Goal: Task Accomplishment & Management: Manage account settings

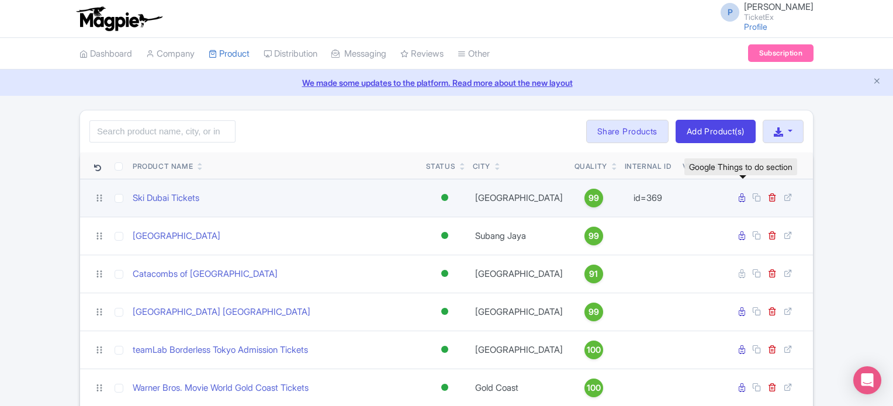
click at [745, 198] on link at bounding box center [742, 197] width 9 height 11
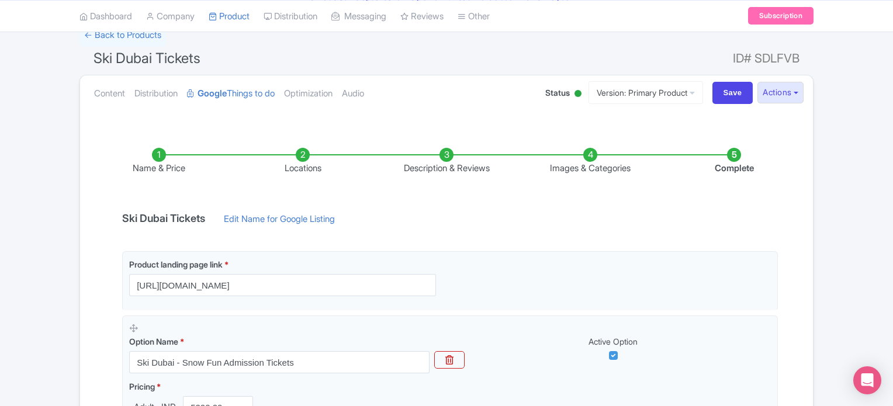
scroll to position [84, 0]
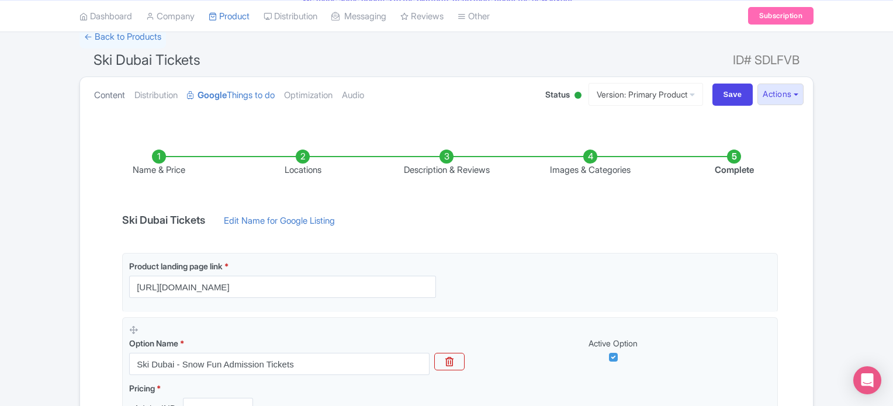
click at [107, 94] on link "Content" at bounding box center [109, 95] width 31 height 37
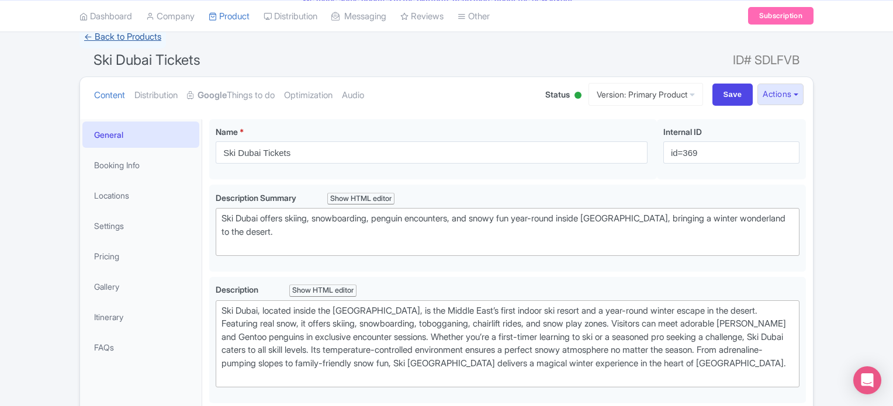
click at [107, 34] on link "← Back to Products" at bounding box center [122, 37] width 86 height 23
click at [126, 34] on link "← Back to Products" at bounding box center [122, 37] width 86 height 23
click at [106, 10] on link "Dashboard" at bounding box center [105, 16] width 53 height 32
click at [109, 18] on link "Dashboard" at bounding box center [105, 16] width 53 height 32
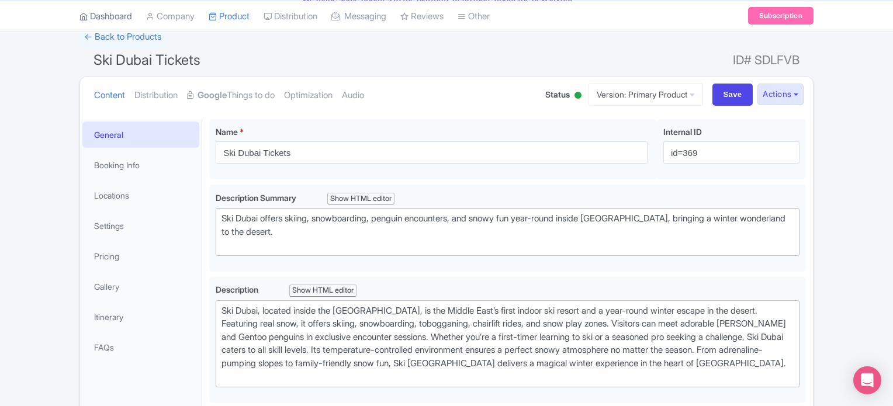
click at [89, 14] on link "Dashboard" at bounding box center [105, 16] width 53 height 32
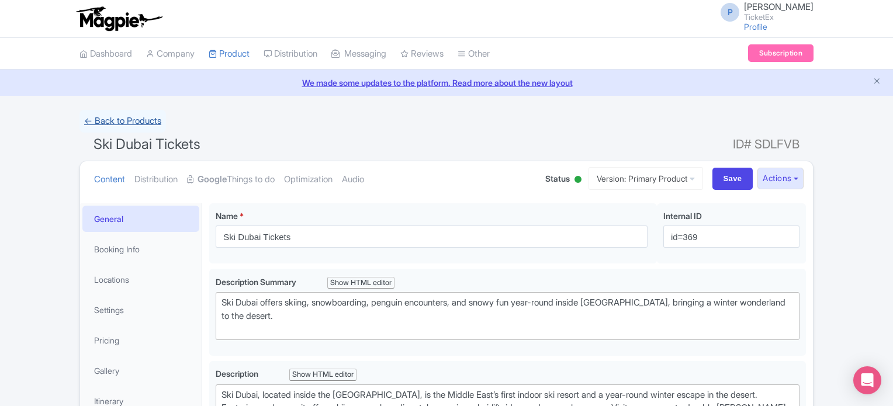
click at [116, 120] on link "← Back to Products" at bounding box center [122, 121] width 86 height 23
click at [109, 53] on link "Dashboard" at bounding box center [105, 54] width 53 height 32
click at [119, 254] on link "Booking Info" at bounding box center [140, 249] width 117 height 26
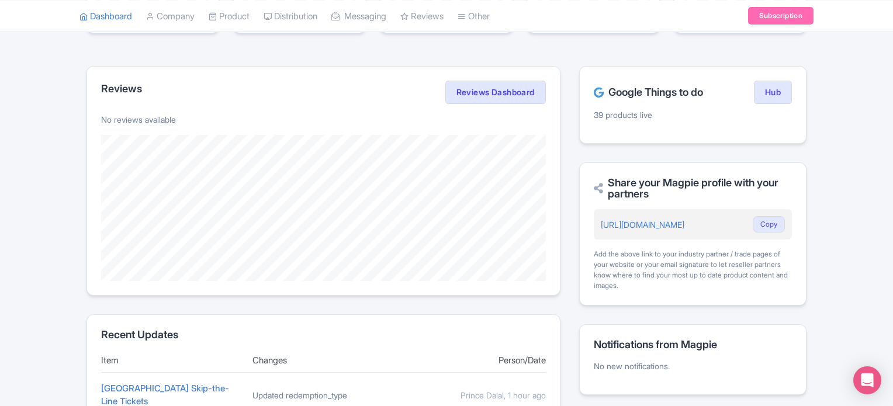
scroll to position [201, 0]
click at [766, 93] on link "Hub" at bounding box center [773, 91] width 38 height 23
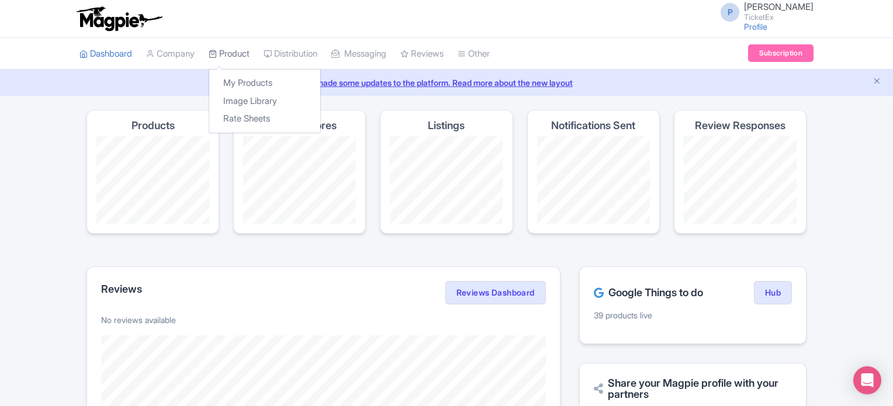
click at [234, 51] on link "Product" at bounding box center [229, 54] width 41 height 32
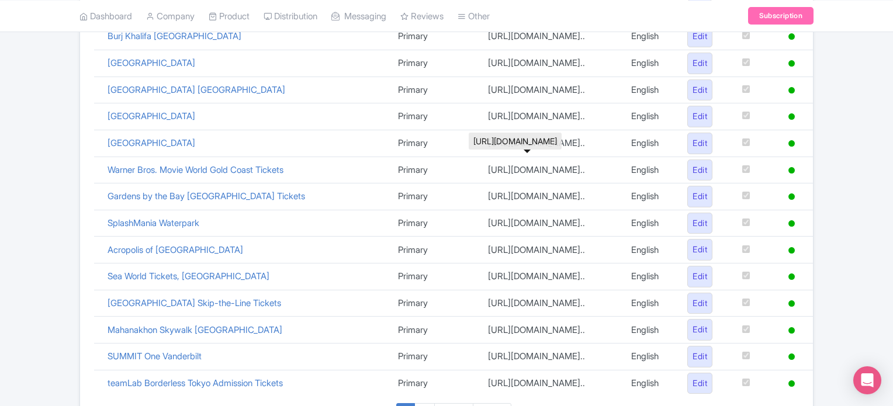
scroll to position [591, 0]
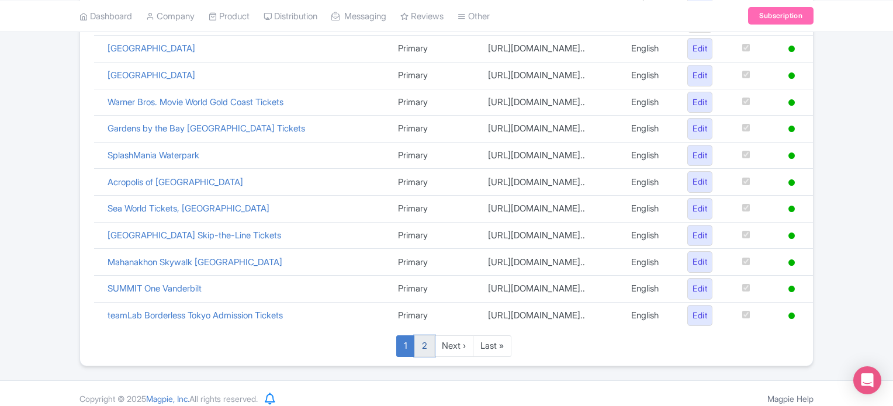
click at [424, 335] on link "2" at bounding box center [424, 346] width 20 height 22
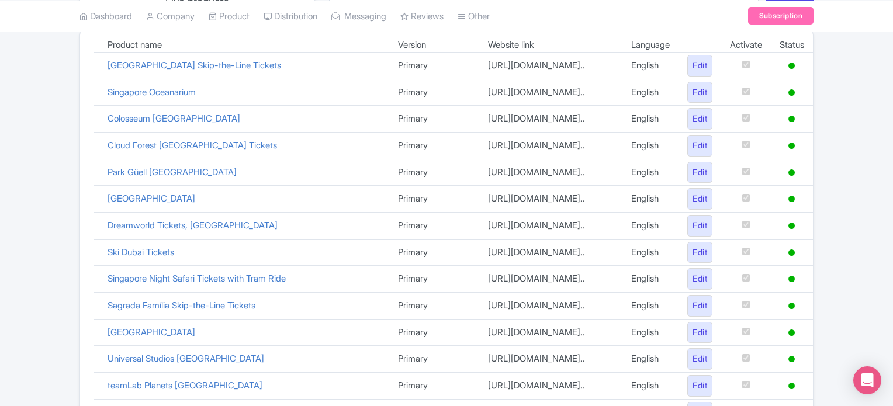
scroll to position [200, 0]
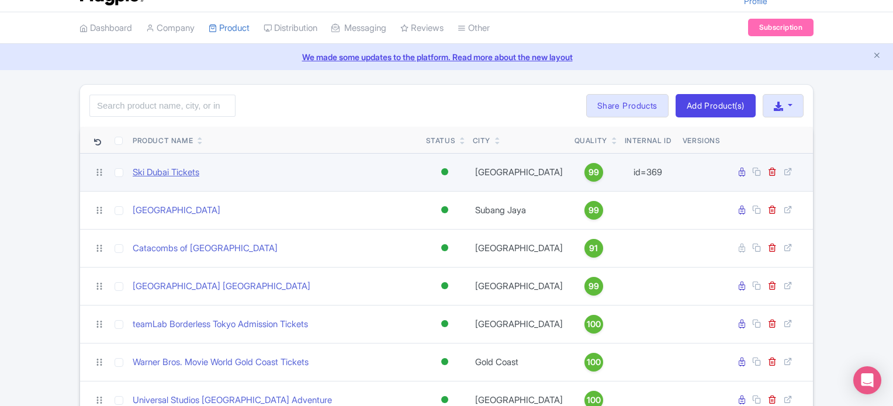
scroll to position [26, 0]
click at [173, 167] on link "Ski Dubai Tickets" at bounding box center [166, 172] width 67 height 13
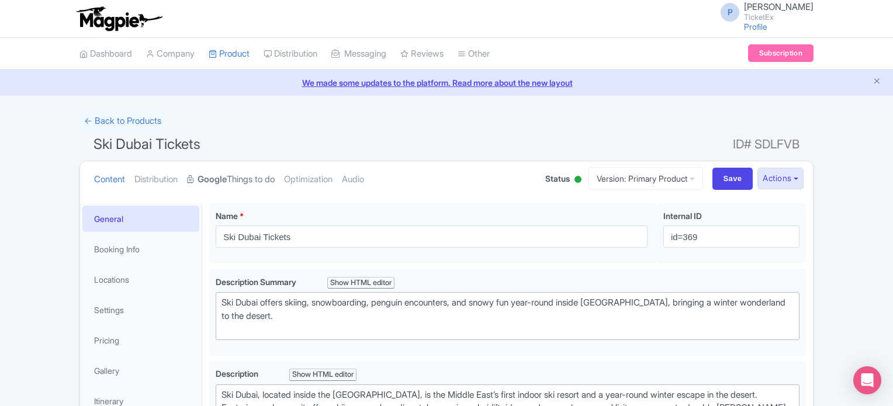
click at [238, 175] on link "Google Things to do" at bounding box center [231, 179] width 88 height 37
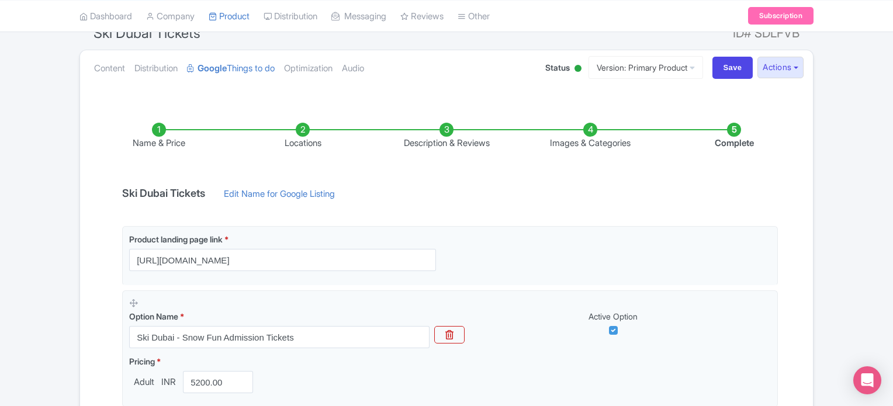
scroll to position [109, 0]
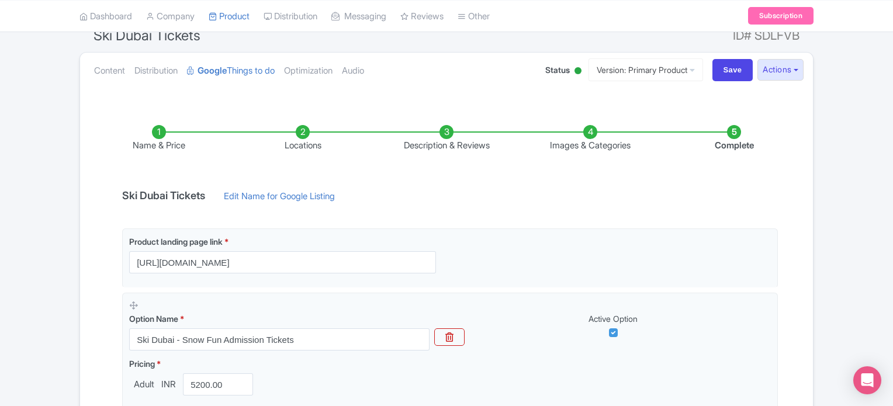
click at [162, 127] on li "Name & Price" at bounding box center [159, 138] width 144 height 27
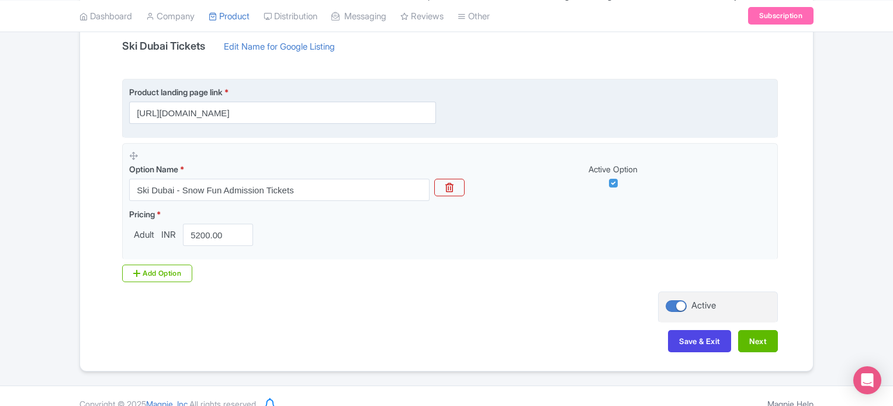
scroll to position [0, 0]
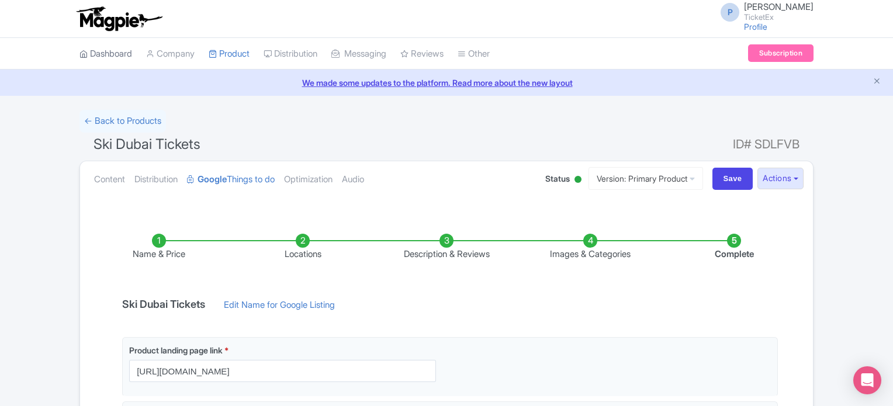
click at [103, 55] on link "Dashboard" at bounding box center [105, 54] width 53 height 32
